Goal: Information Seeking & Learning: Learn about a topic

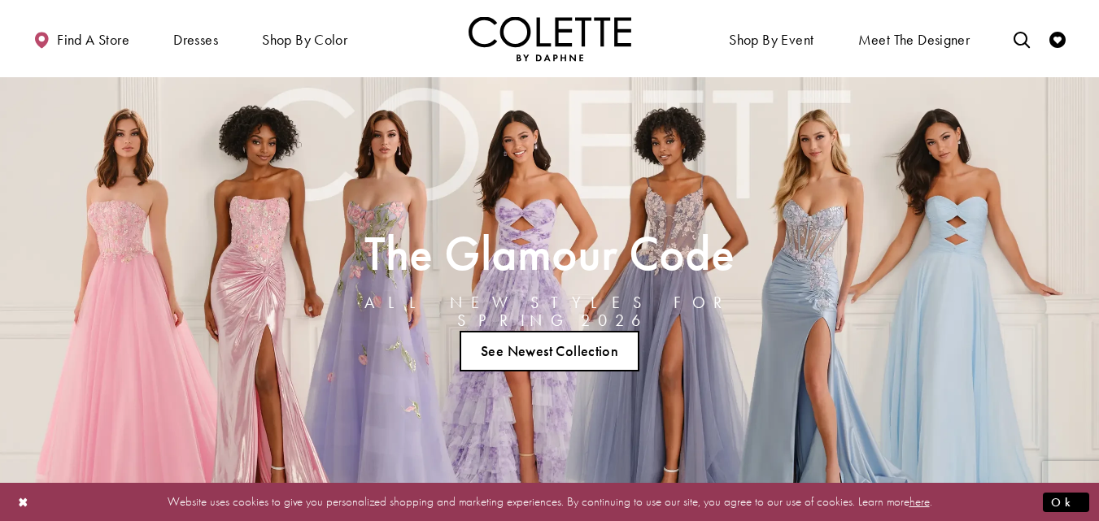
click at [577, 354] on link "See Newest Collection" at bounding box center [549, 351] width 181 height 41
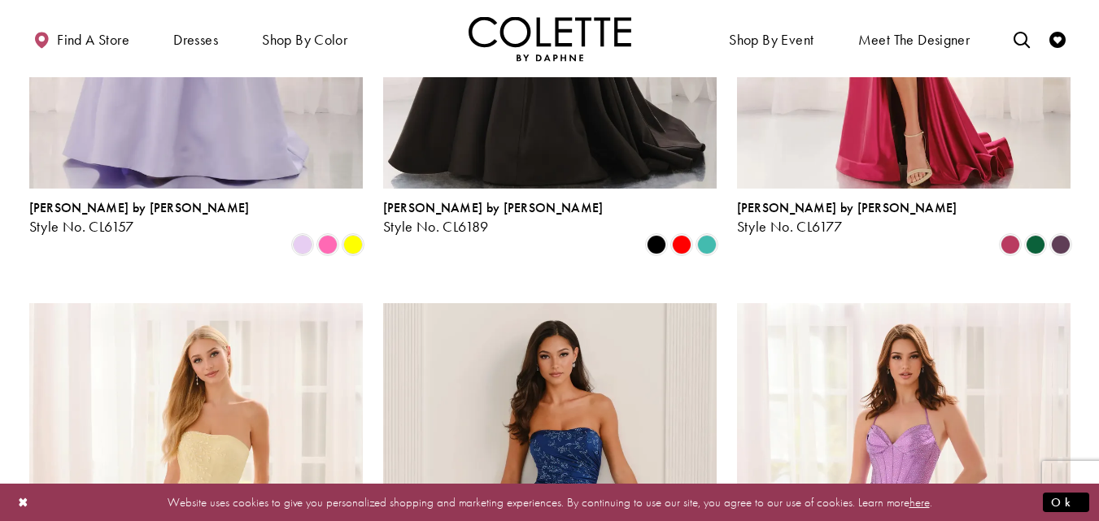
scroll to position [2097, 0]
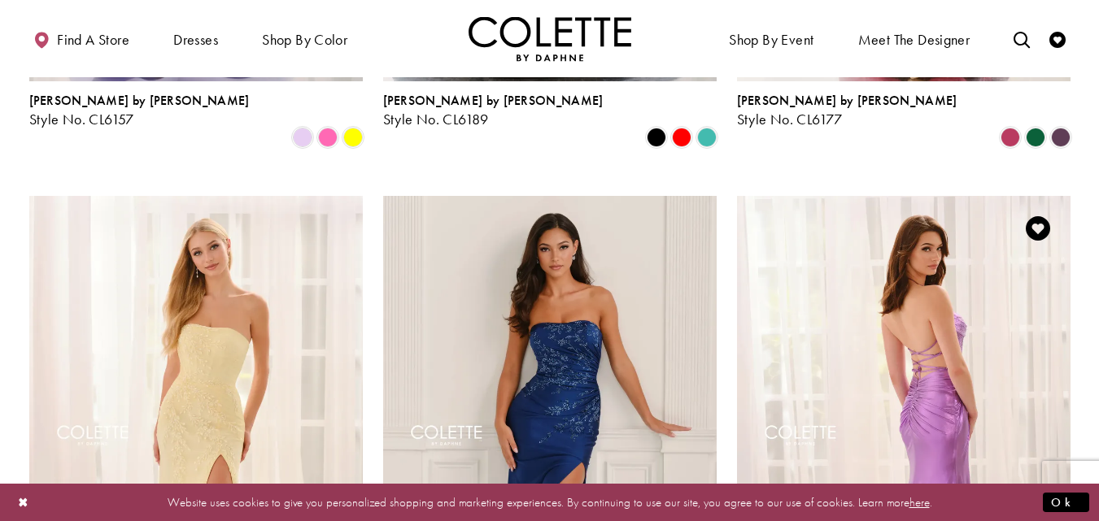
click at [930, 222] on img "Visit Colette by Daphne Style No. CL6141 Page" at bounding box center [903, 438] width 333 height 485
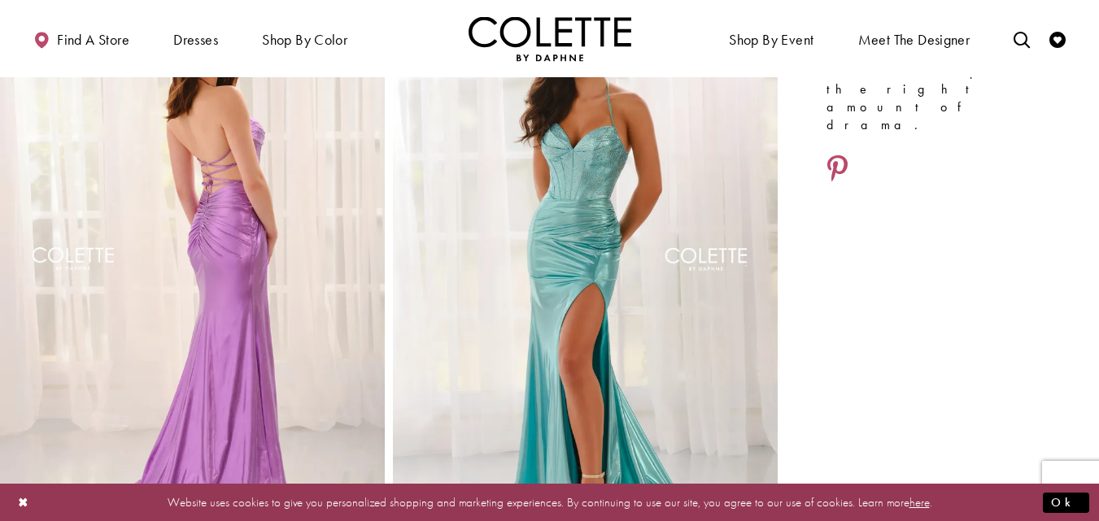
scroll to position [1010, 0]
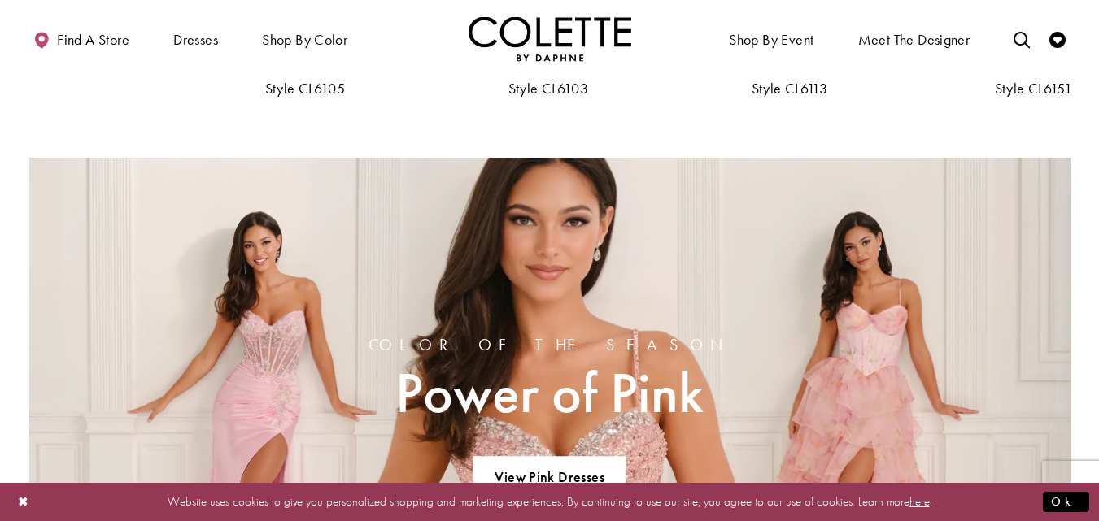
scroll to position [288, 0]
